Goal: Transaction & Acquisition: Purchase product/service

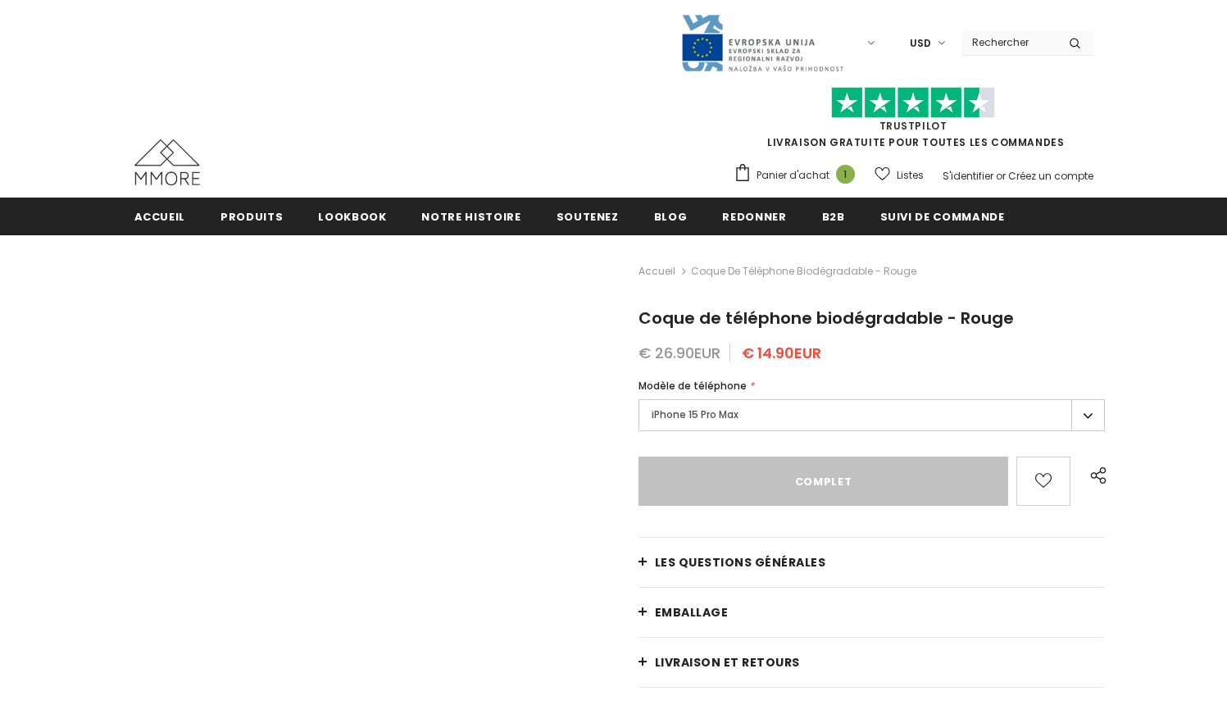
type input "Sold Out"
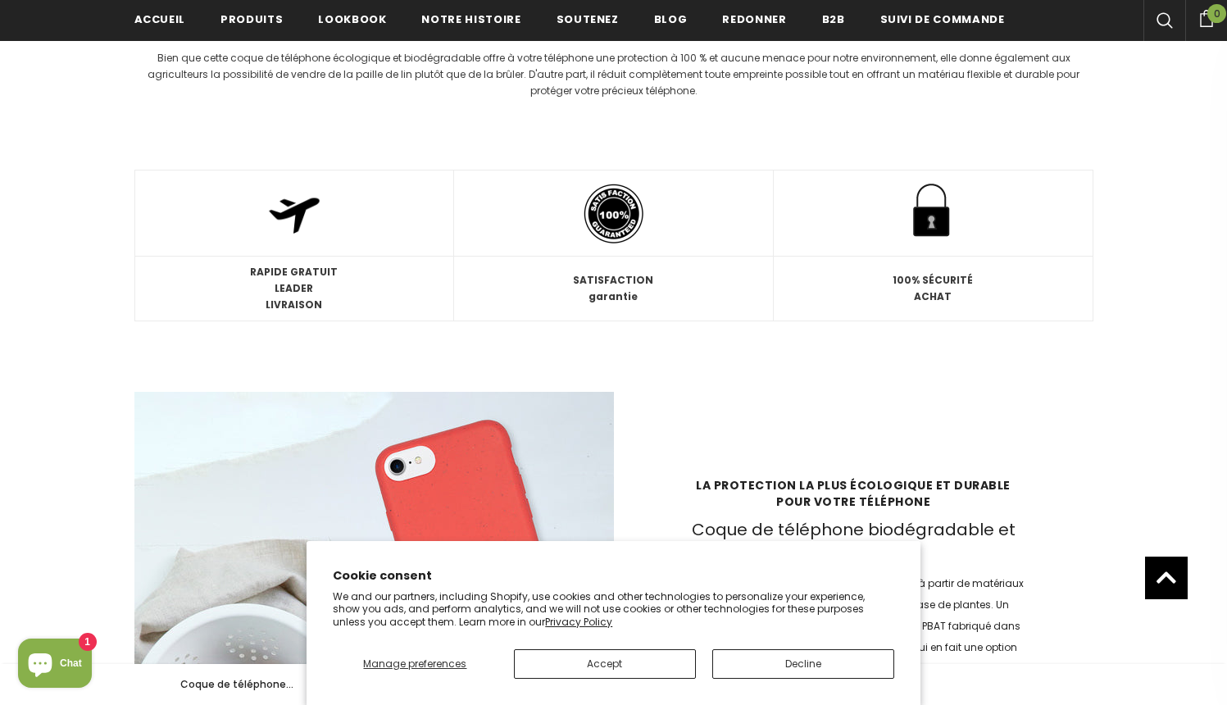
scroll to position [2115, 0]
